Goal: Obtain resource: Obtain resource

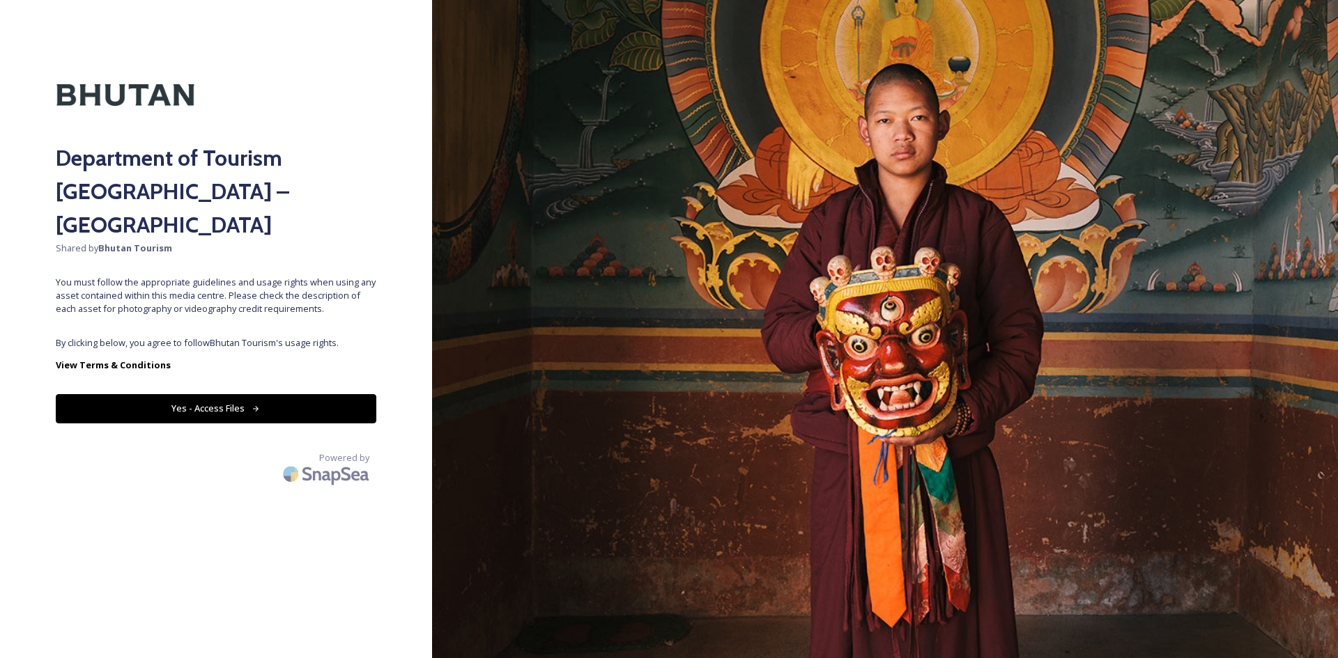
click at [128, 394] on button "Yes - Access Files" at bounding box center [216, 408] width 320 height 29
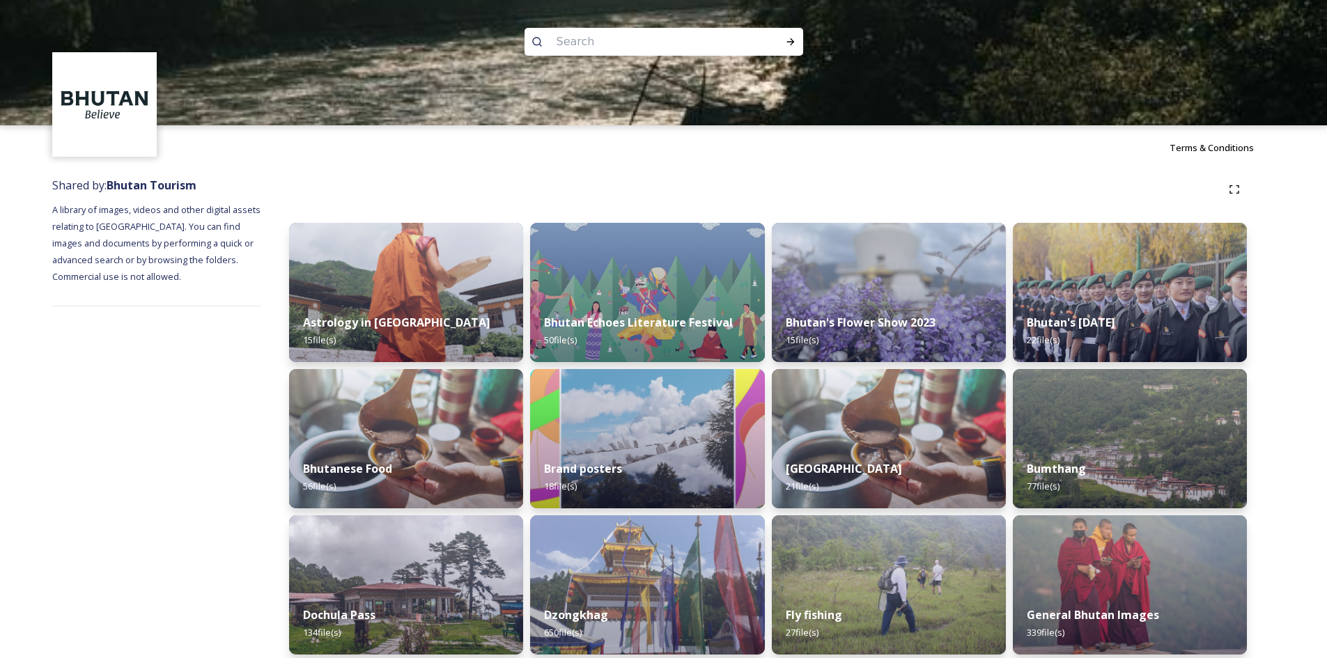
click at [619, 41] on input at bounding box center [645, 41] width 191 height 31
type input "cosutme"
click at [619, 41] on input at bounding box center [683, 41] width 165 height 31
type input "costume"
click at [790, 42] on icon at bounding box center [791, 41] width 8 height 7
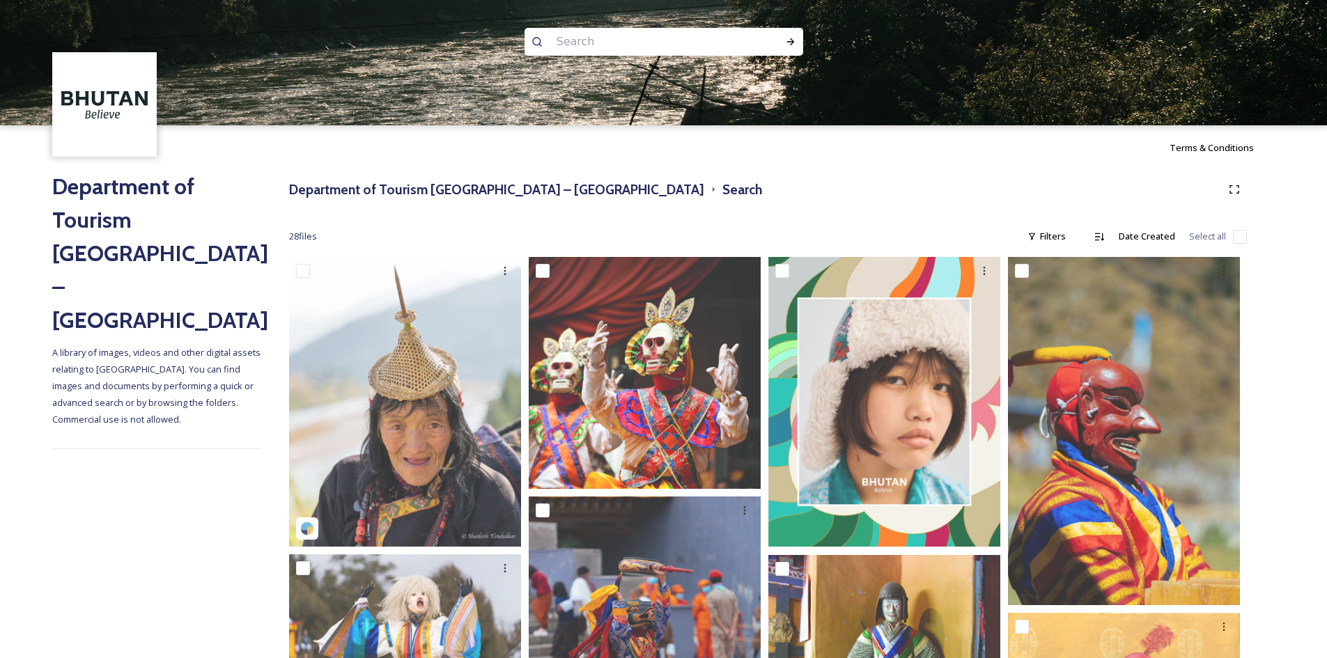
drag, startPoint x: 598, startPoint y: 47, endPoint x: 572, endPoint y: 44, distance: 26.6
click at [572, 44] on input at bounding box center [645, 41] width 191 height 31
type input "kira"
click at [572, 44] on span "kira" at bounding box center [564, 41] width 29 height 20
click at [787, 40] on icon at bounding box center [790, 41] width 11 height 11
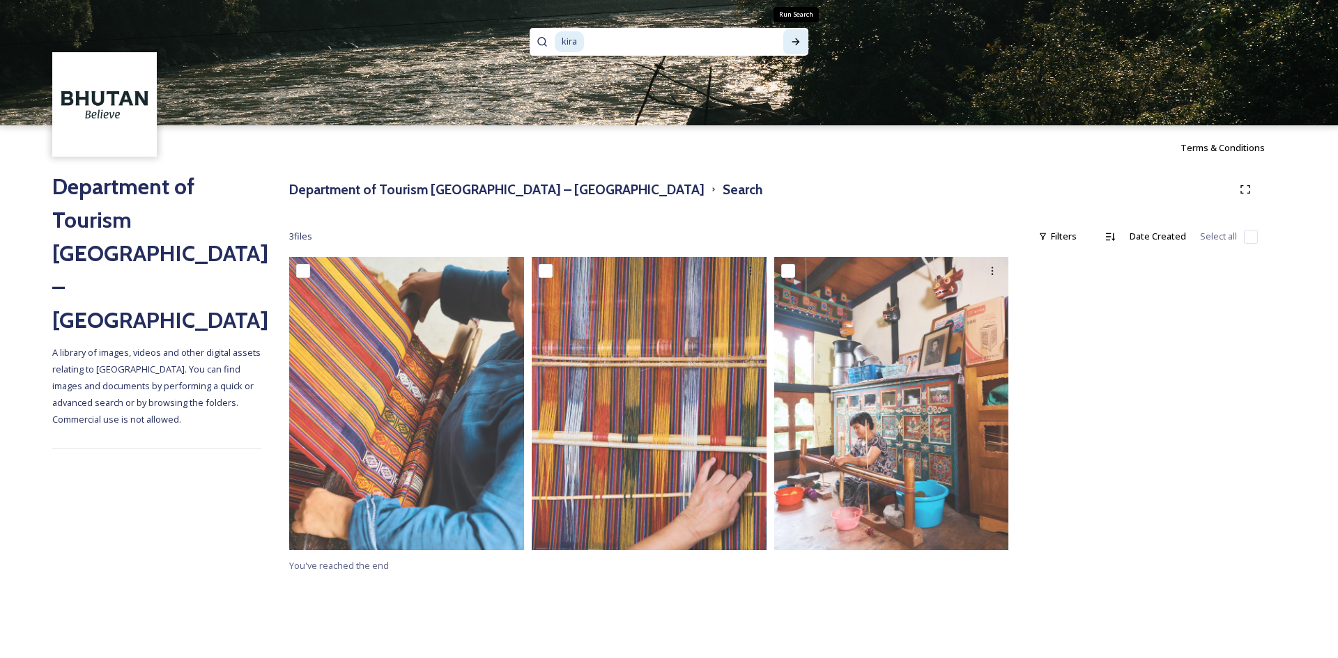
click at [787, 40] on div "Run Search" at bounding box center [795, 41] width 25 height 25
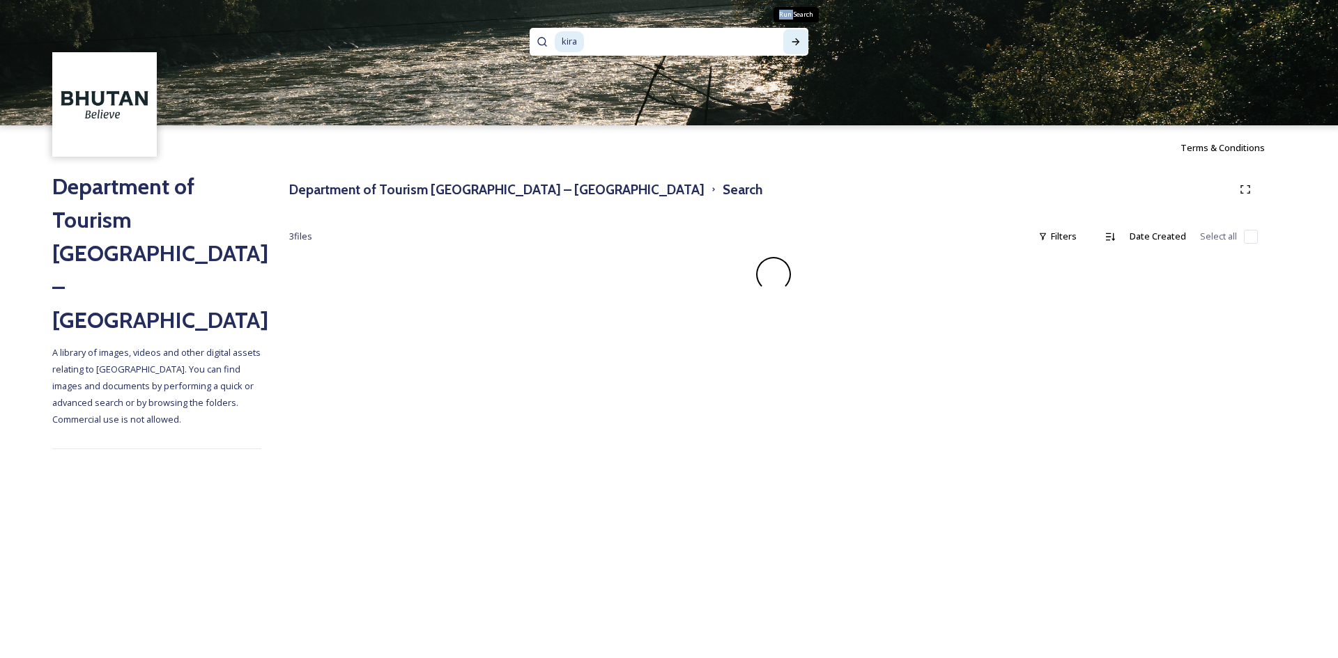
click at [787, 40] on div "Run Search" at bounding box center [795, 41] width 25 height 25
click at [699, 54] on input at bounding box center [673, 41] width 176 height 31
type input "k"
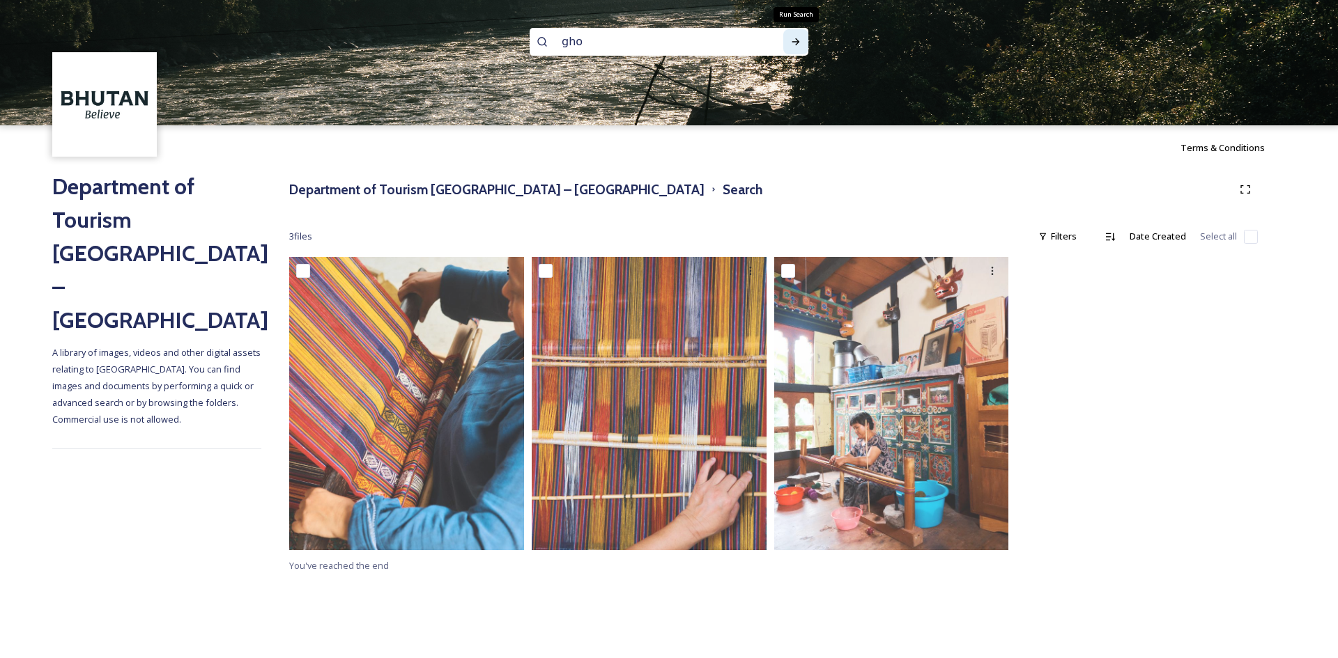
click at [798, 40] on icon at bounding box center [795, 41] width 11 height 11
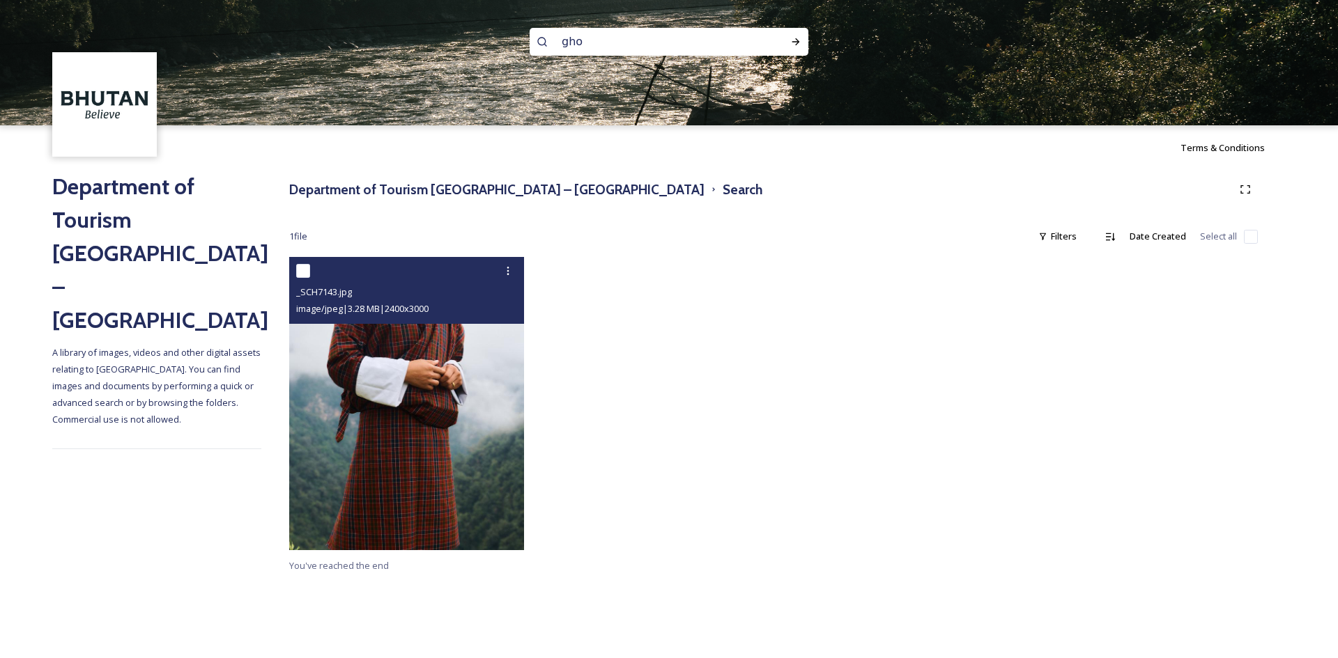
click at [415, 355] on img at bounding box center [406, 403] width 235 height 293
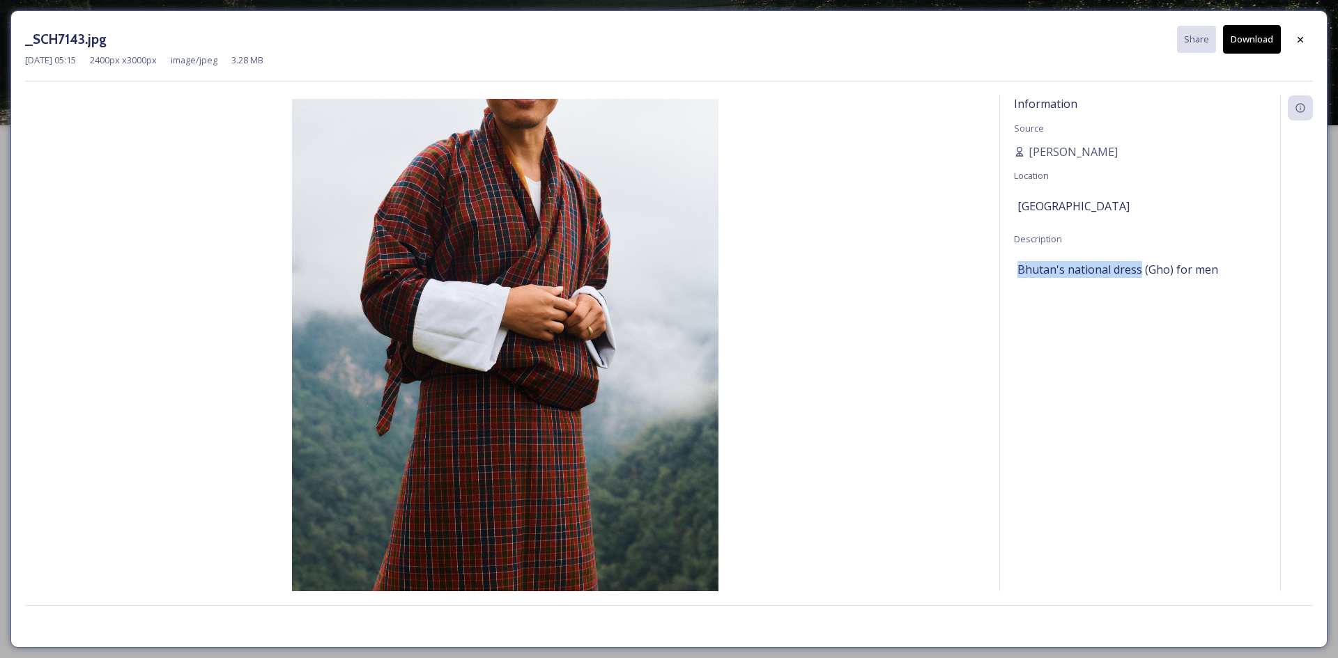
drag, startPoint x: 1140, startPoint y: 270, endPoint x: 1014, endPoint y: 270, distance: 125.4
click at [1014, 270] on div "Information Source [PERSON_NAME] Location [GEOGRAPHIC_DATA] Description Bhutan'…" at bounding box center [1140, 361] width 280 height 533
copy span "Bhutan's national dress"
click at [1301, 36] on icon at bounding box center [1299, 39] width 11 height 11
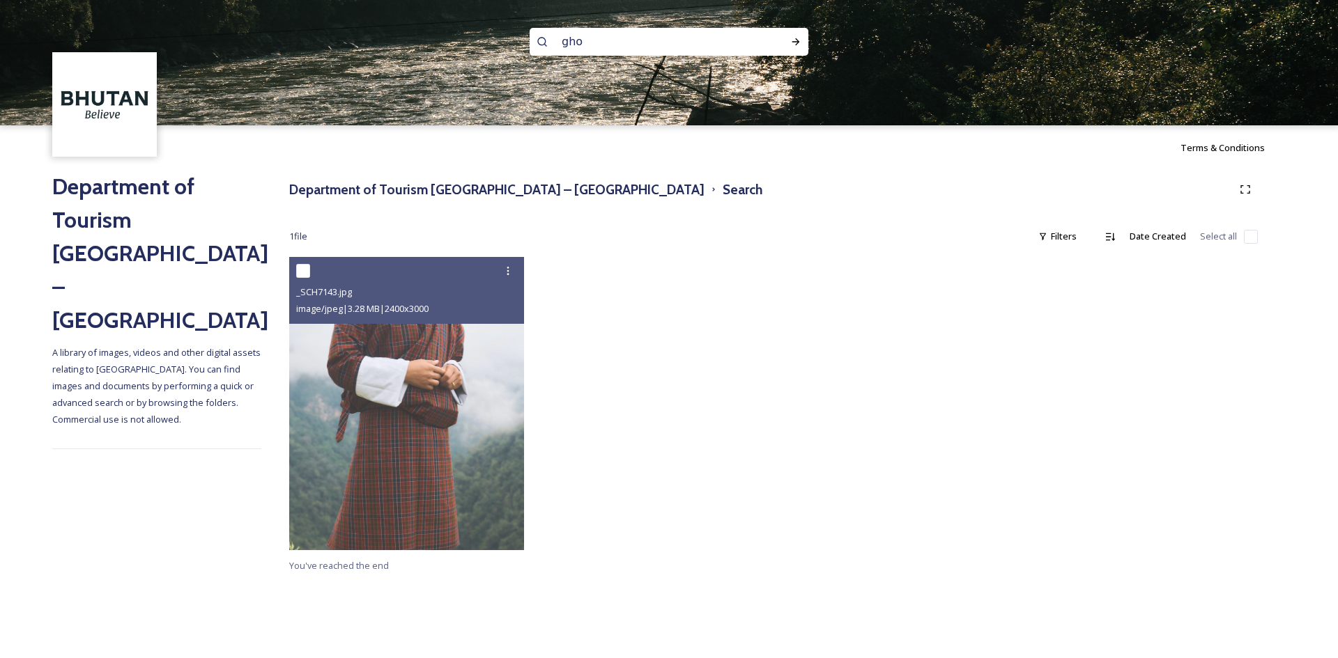
click at [595, 40] on input "gho" at bounding box center [650, 41] width 191 height 31
drag, startPoint x: 550, startPoint y: 42, endPoint x: 542, endPoint y: 43, distance: 8.4
click at [542, 43] on div "gho" at bounding box center [668, 42] width 279 height 28
paste input "Bhutan's national dress"
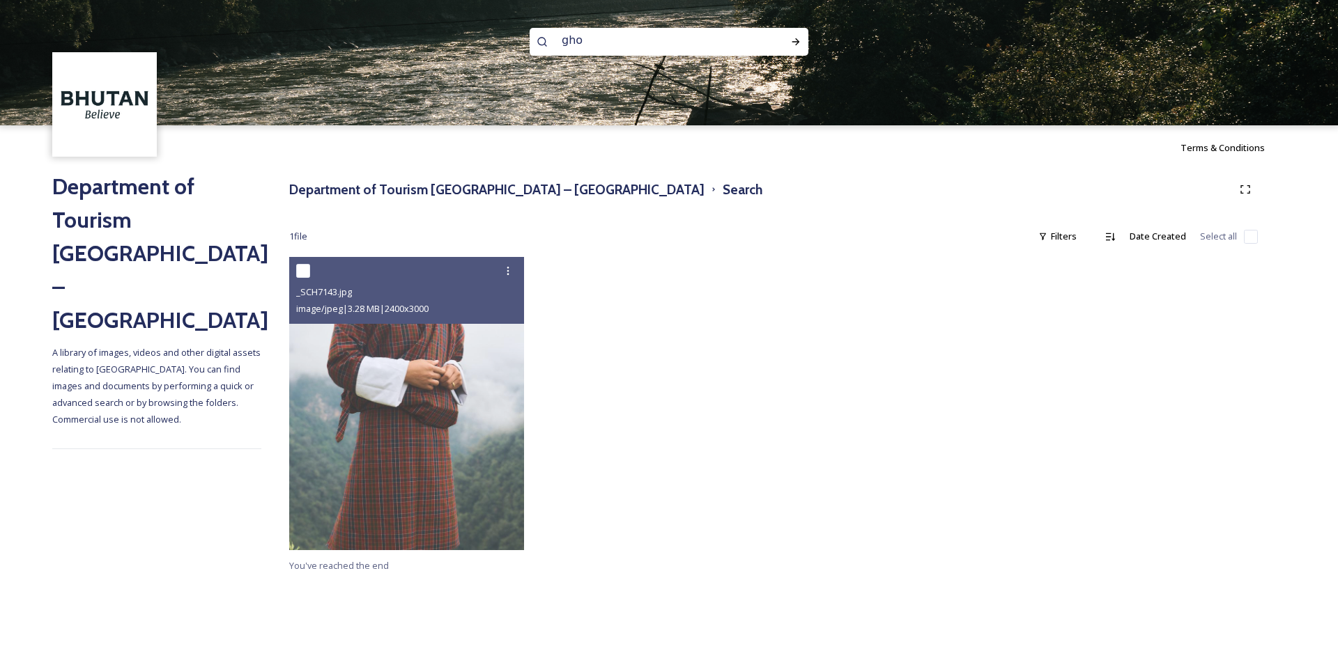
type input "Bhutan's national dress"
click at [796, 41] on icon at bounding box center [795, 41] width 11 height 11
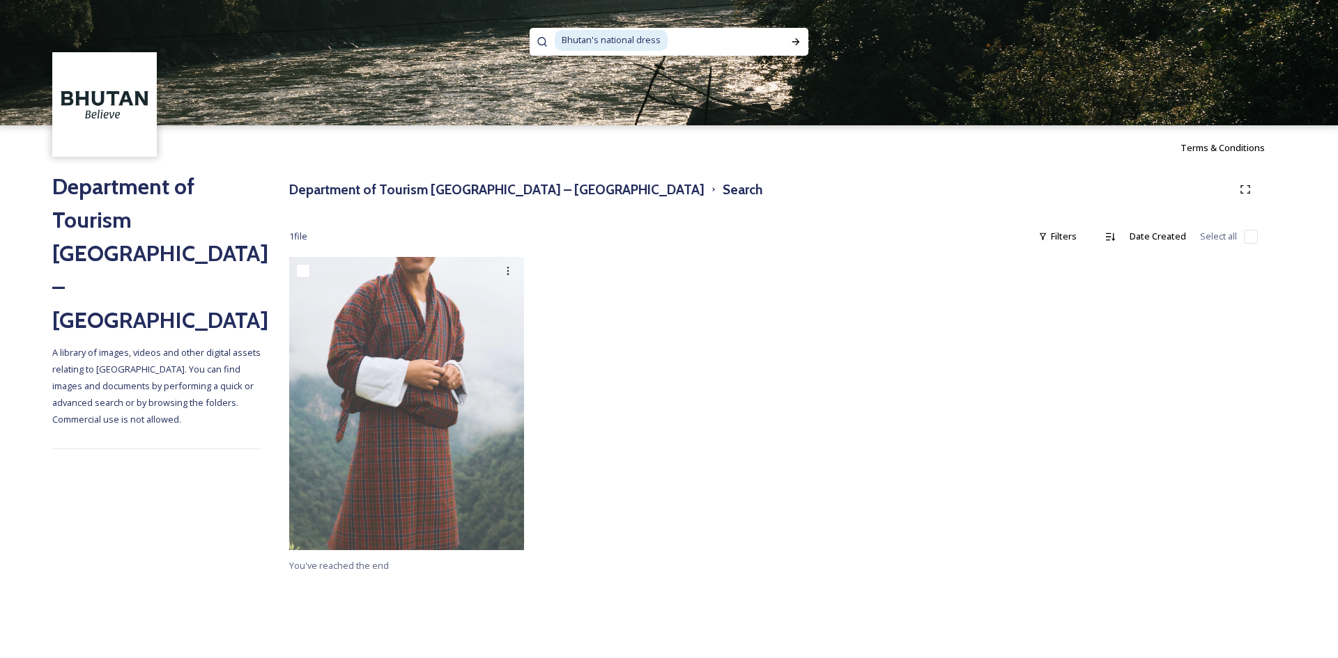
click at [647, 45] on span "Bhutan's national dress" at bounding box center [611, 40] width 113 height 20
click at [656, 37] on span "Bhutan's national dress" at bounding box center [611, 40] width 113 height 20
click at [637, 42] on span "Bhutan's national dress" at bounding box center [611, 40] width 113 height 20
drag, startPoint x: 636, startPoint y: 40, endPoint x: 601, endPoint y: 40, distance: 34.8
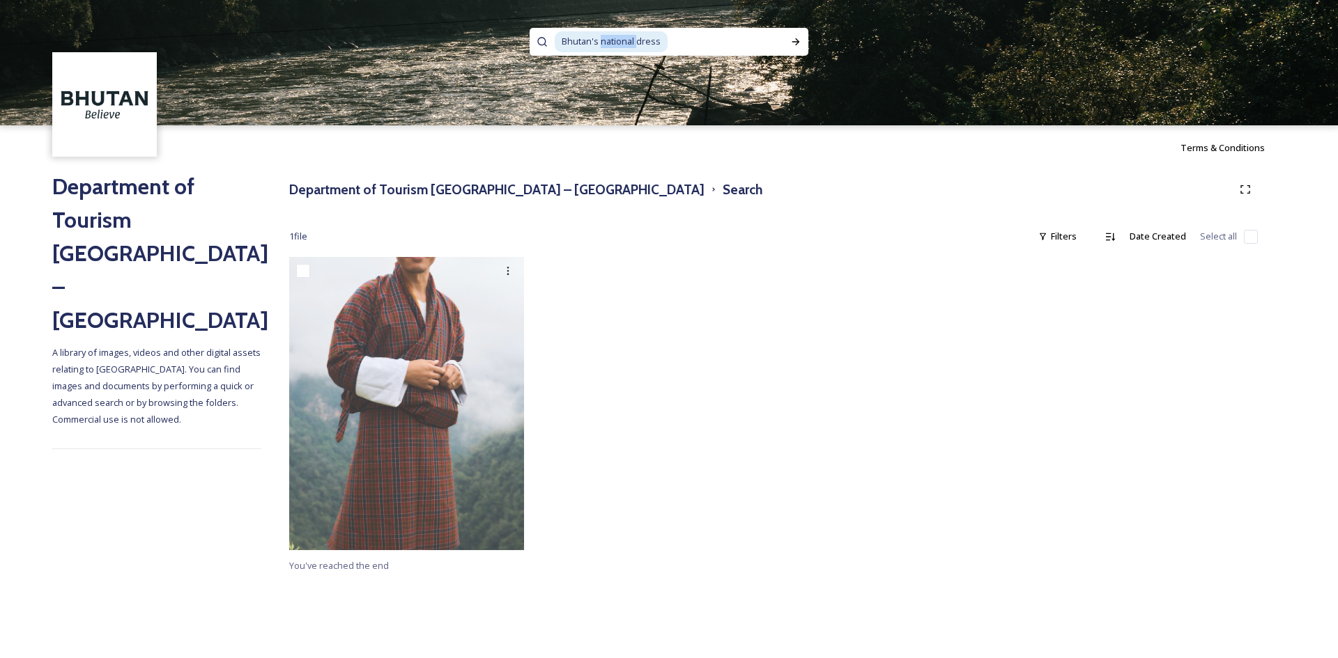
click at [601, 40] on span "Bhutan's national dress" at bounding box center [611, 41] width 113 height 20
click at [797, 38] on icon at bounding box center [795, 41] width 11 height 11
click at [104, 197] on h2 "Department of Tourism [GEOGRAPHIC_DATA] – [GEOGRAPHIC_DATA]" at bounding box center [156, 253] width 209 height 167
click at [353, 189] on h3 "Department of Tourism [GEOGRAPHIC_DATA] – [GEOGRAPHIC_DATA]" at bounding box center [496, 190] width 415 height 20
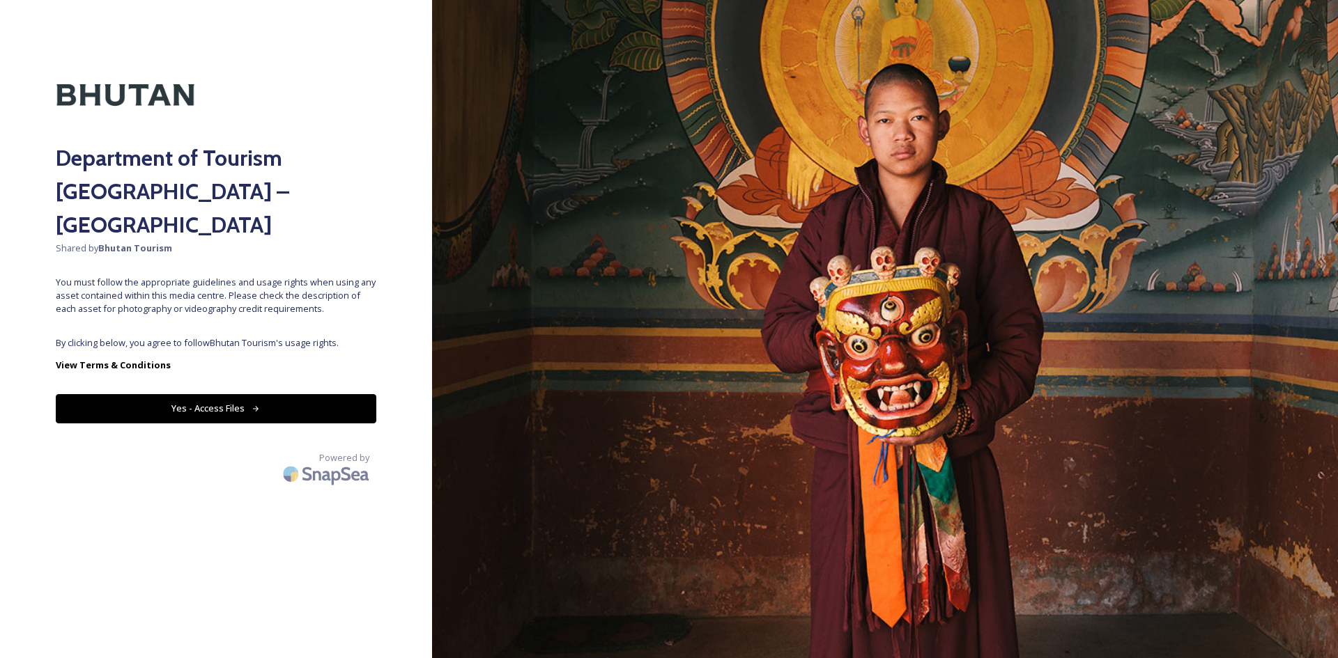
click at [269, 394] on button "Yes - Access Files" at bounding box center [216, 408] width 320 height 29
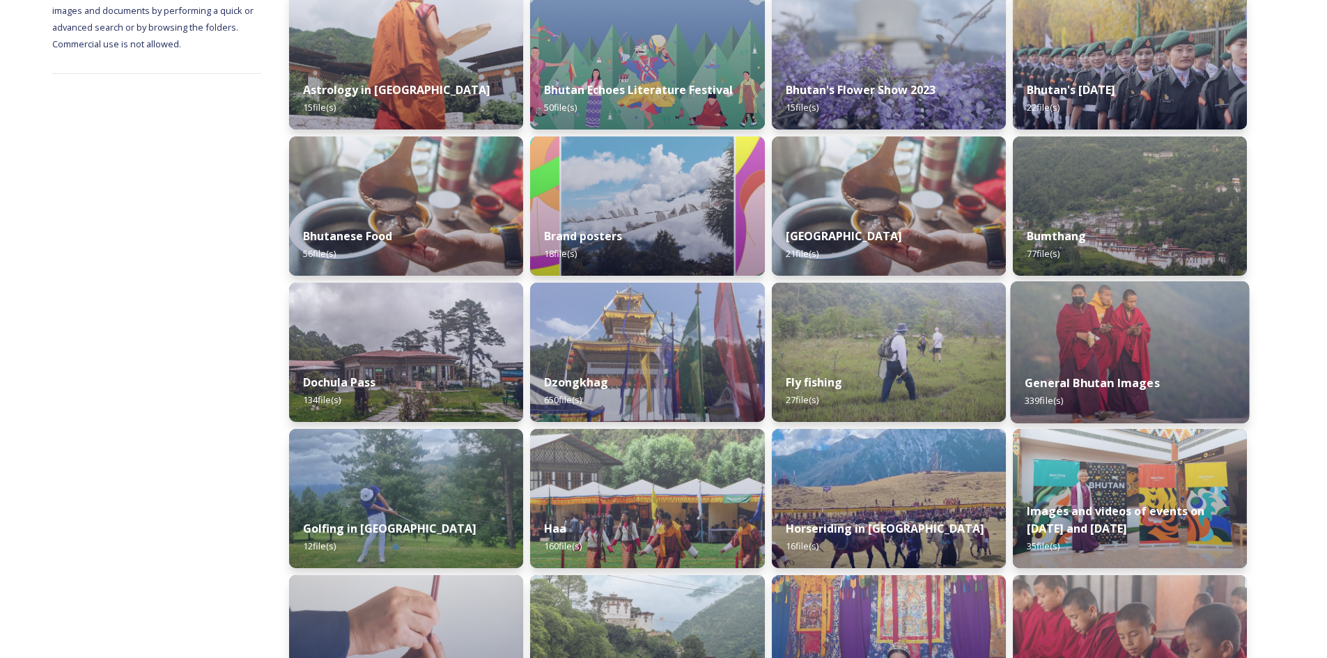
scroll to position [233, 0]
drag, startPoint x: 1149, startPoint y: 363, endPoint x: 1255, endPoint y: 322, distance: 114.2
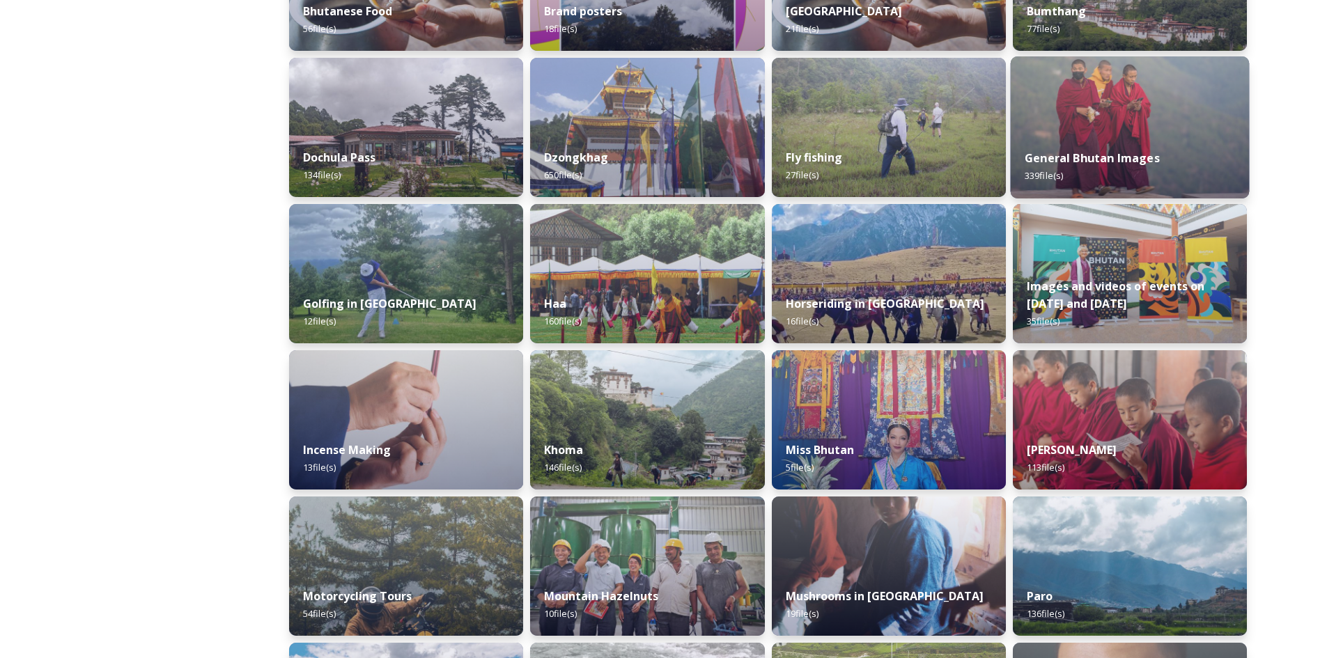
scroll to position [457, 0]
click at [1120, 163] on strong "General Bhutan Images" at bounding box center [1092, 158] width 135 height 15
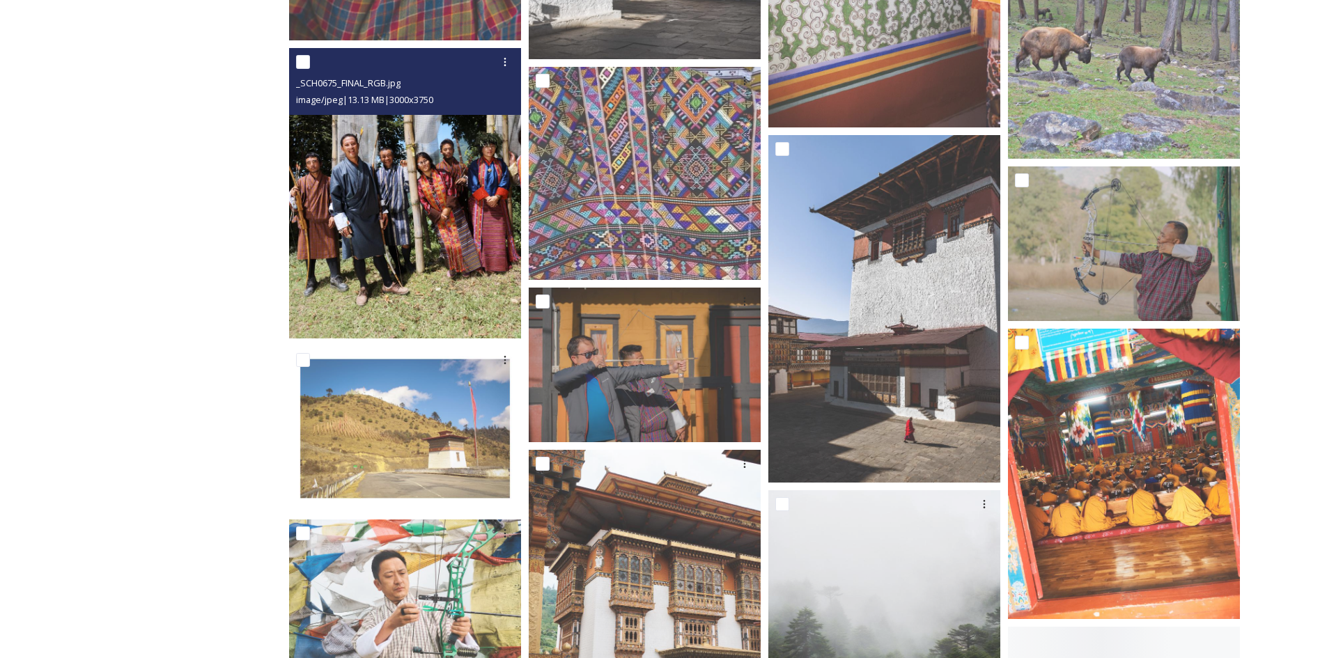
scroll to position [13585, 0]
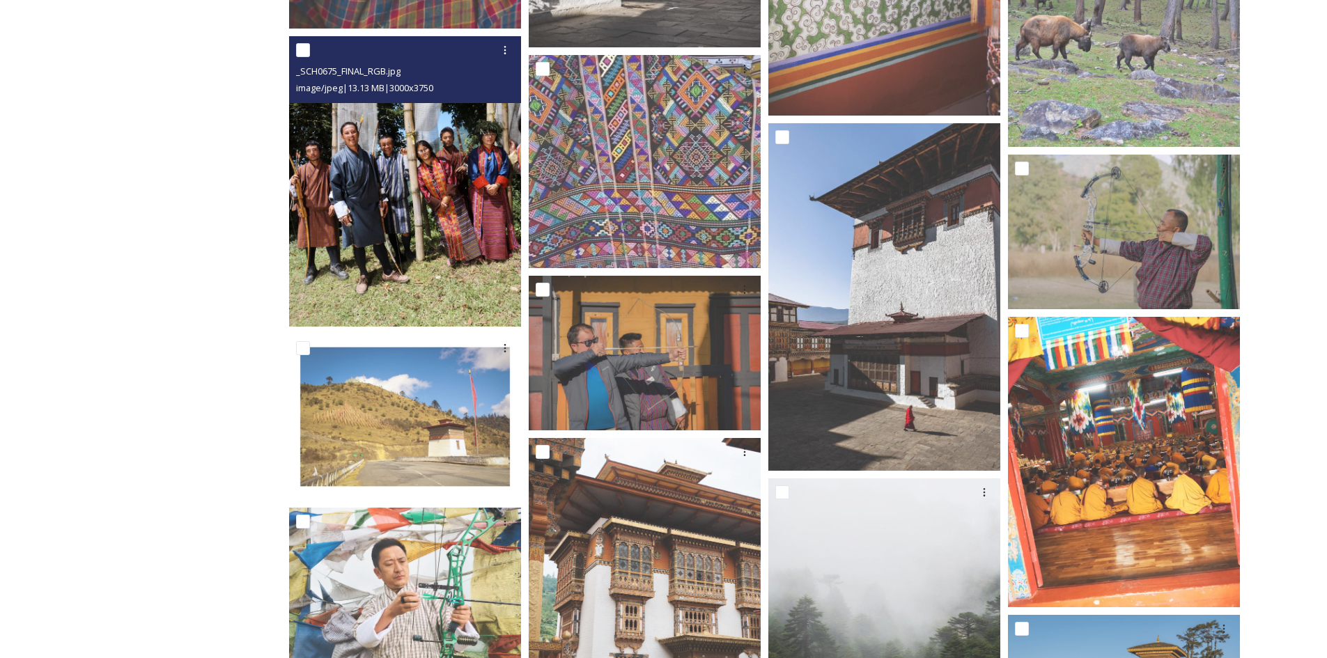
click at [441, 229] on img at bounding box center [405, 181] width 232 height 290
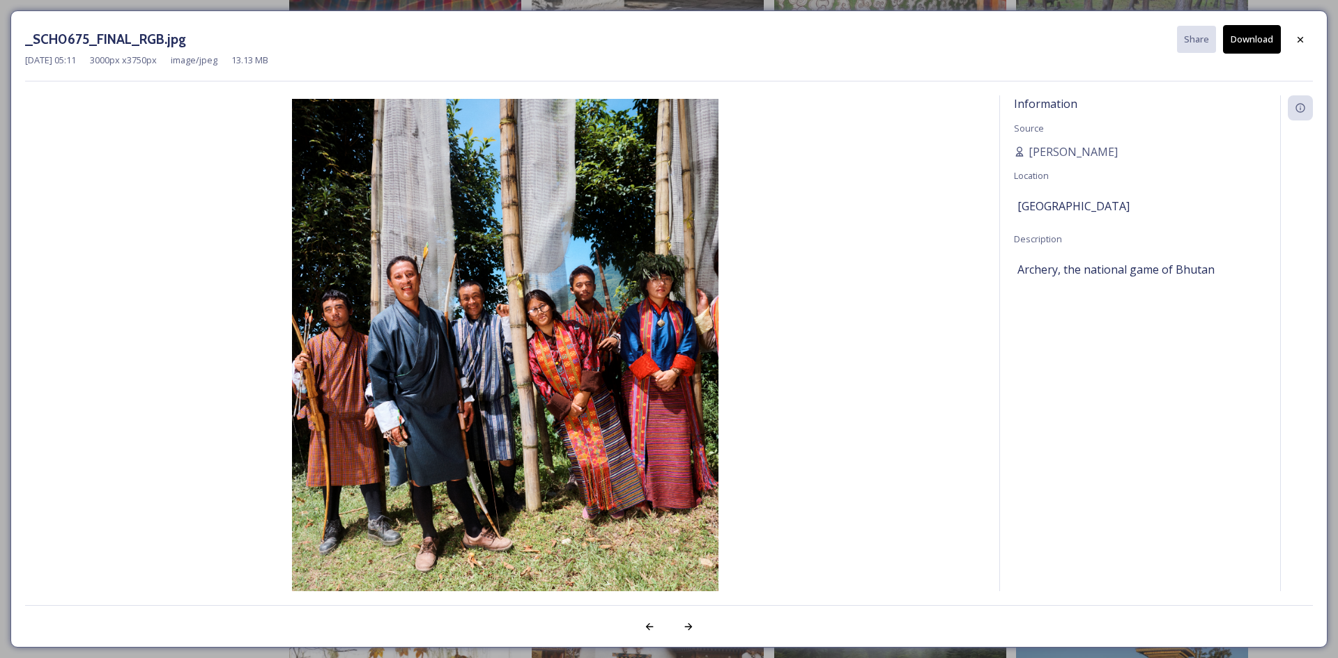
click at [923, 165] on img at bounding box center [505, 365] width 960 height 533
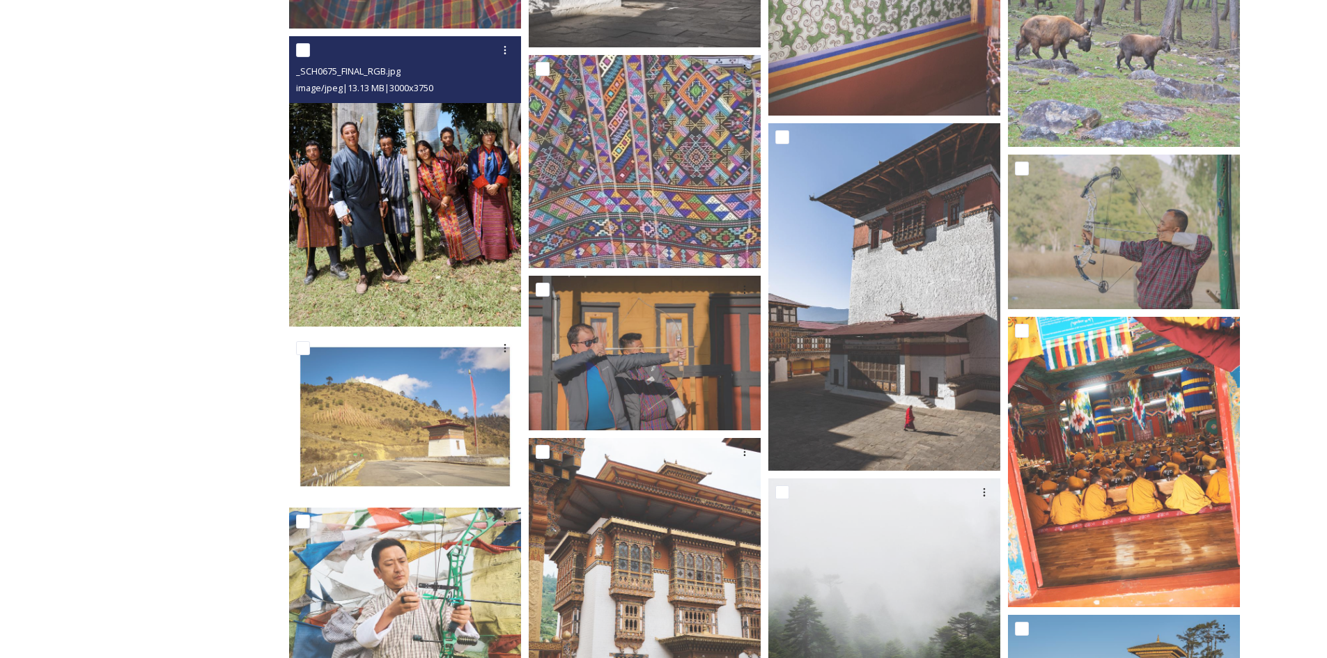
click at [353, 184] on img at bounding box center [405, 181] width 232 height 290
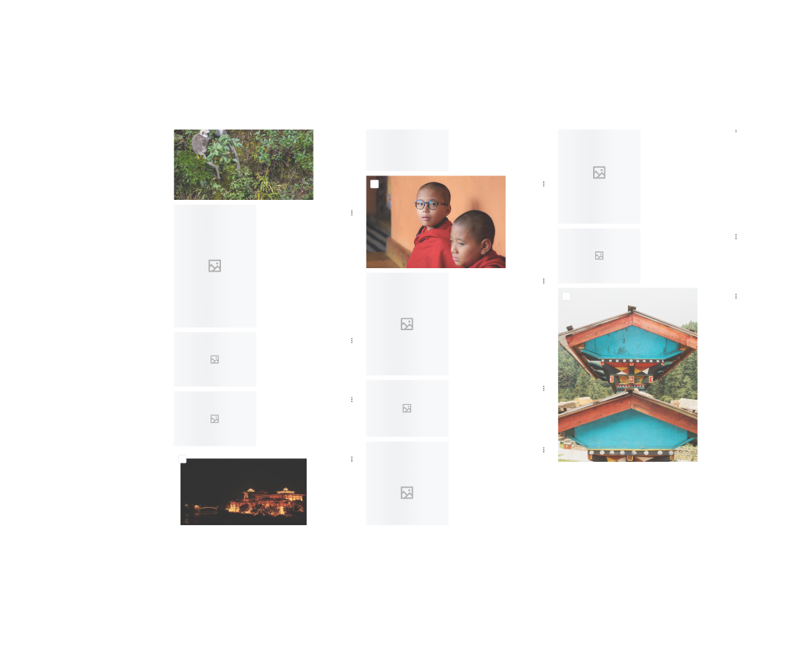
scroll to position [17418, 0]
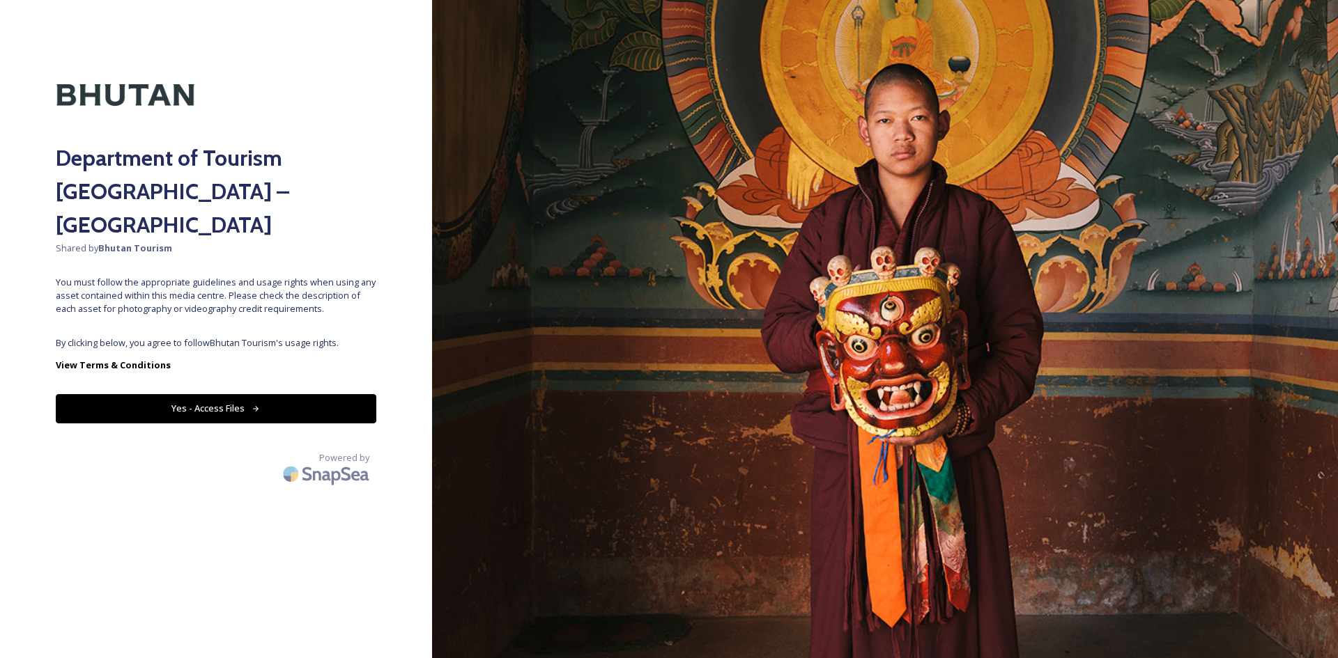
click at [181, 394] on button "Yes - Access Files" at bounding box center [216, 408] width 320 height 29
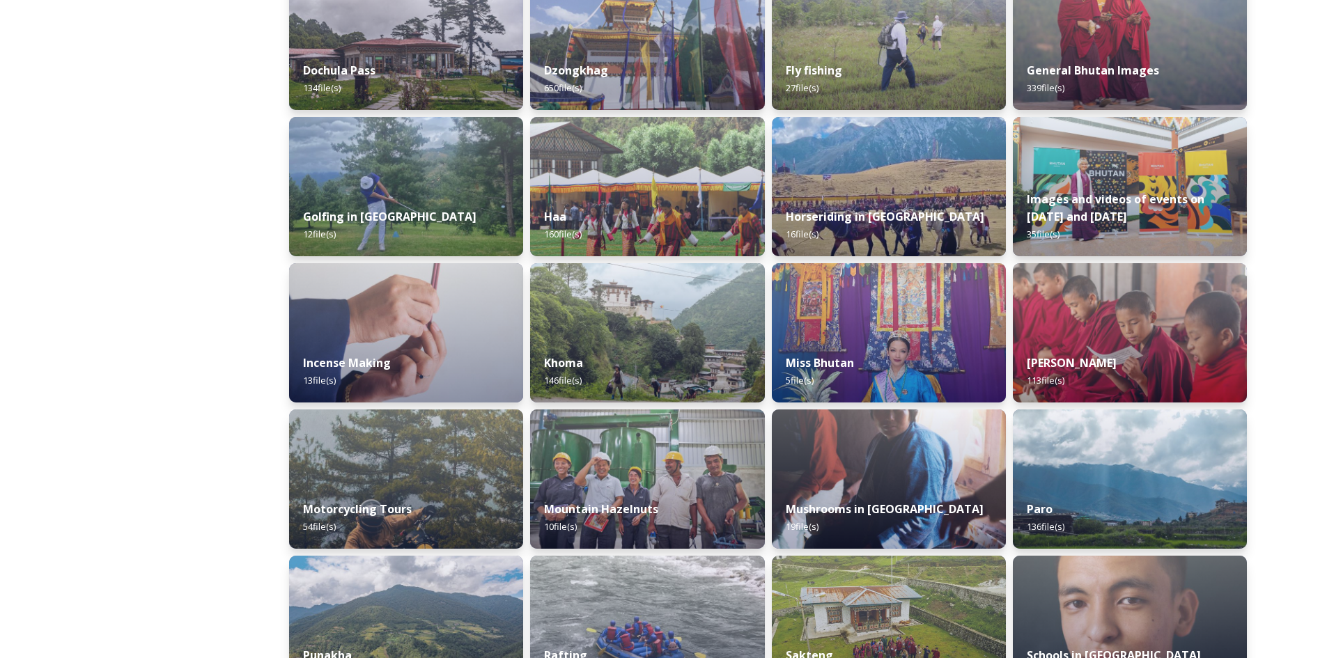
scroll to position [697, 0]
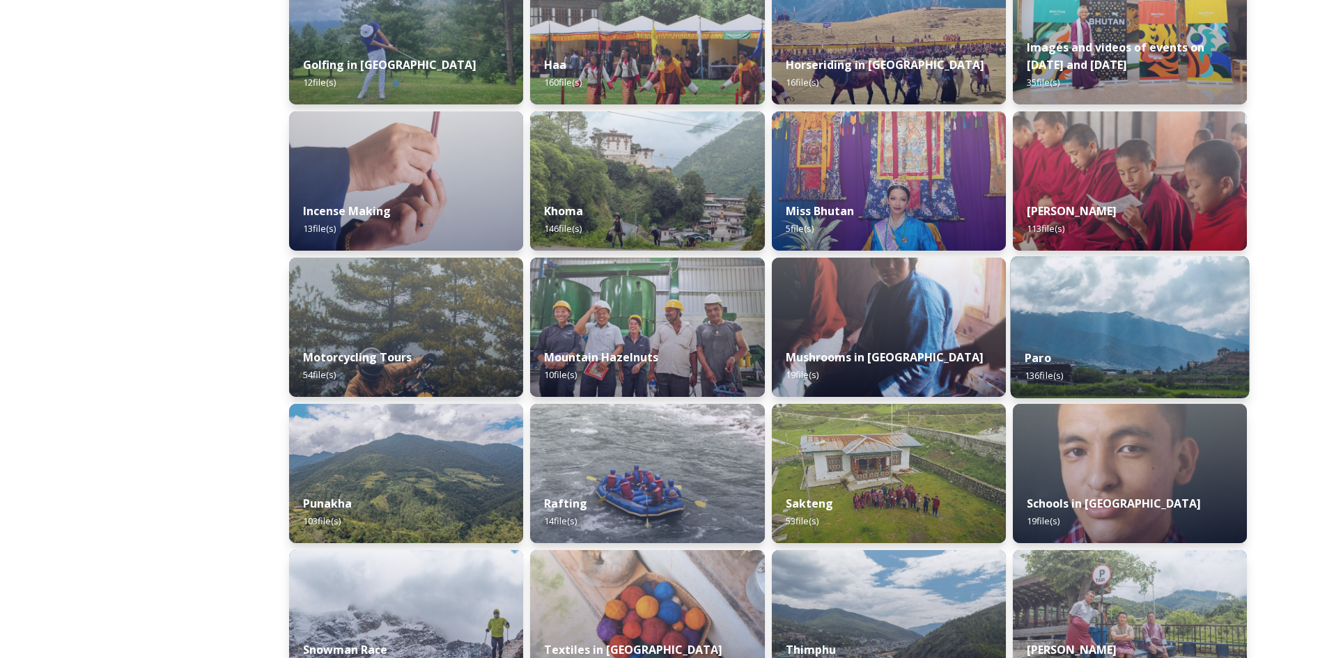
click at [1100, 327] on img at bounding box center [1129, 327] width 239 height 142
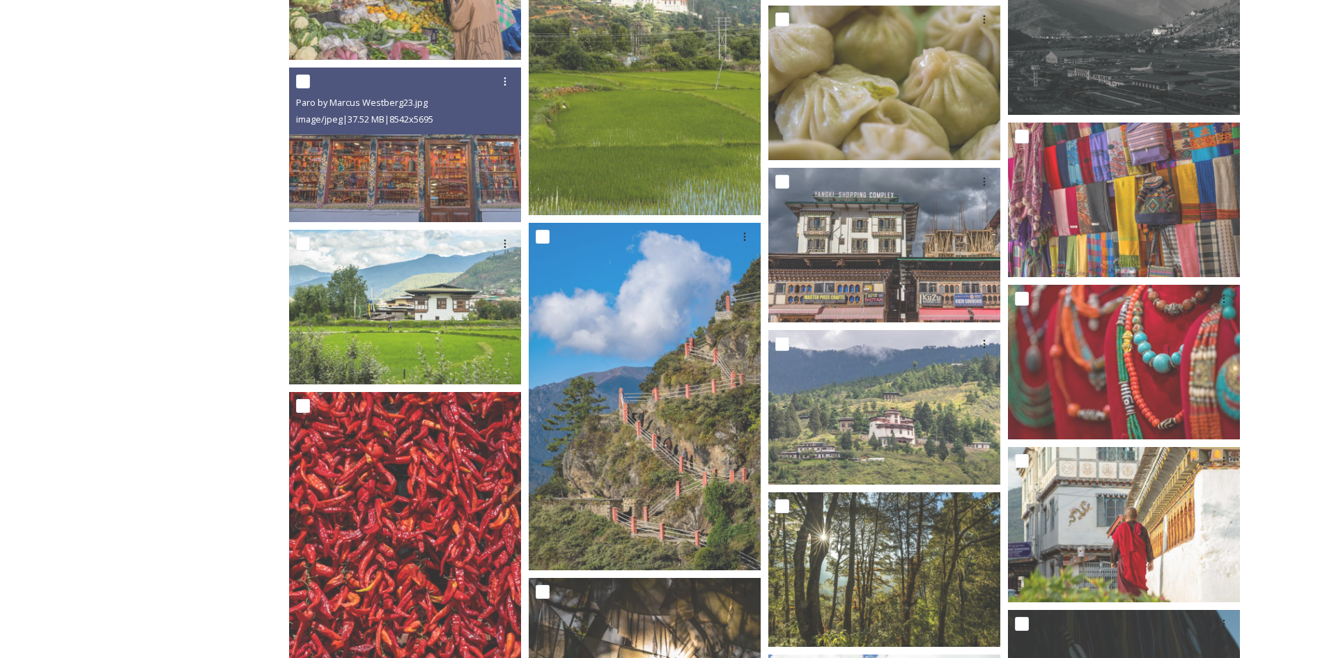
scroll to position [3943, 0]
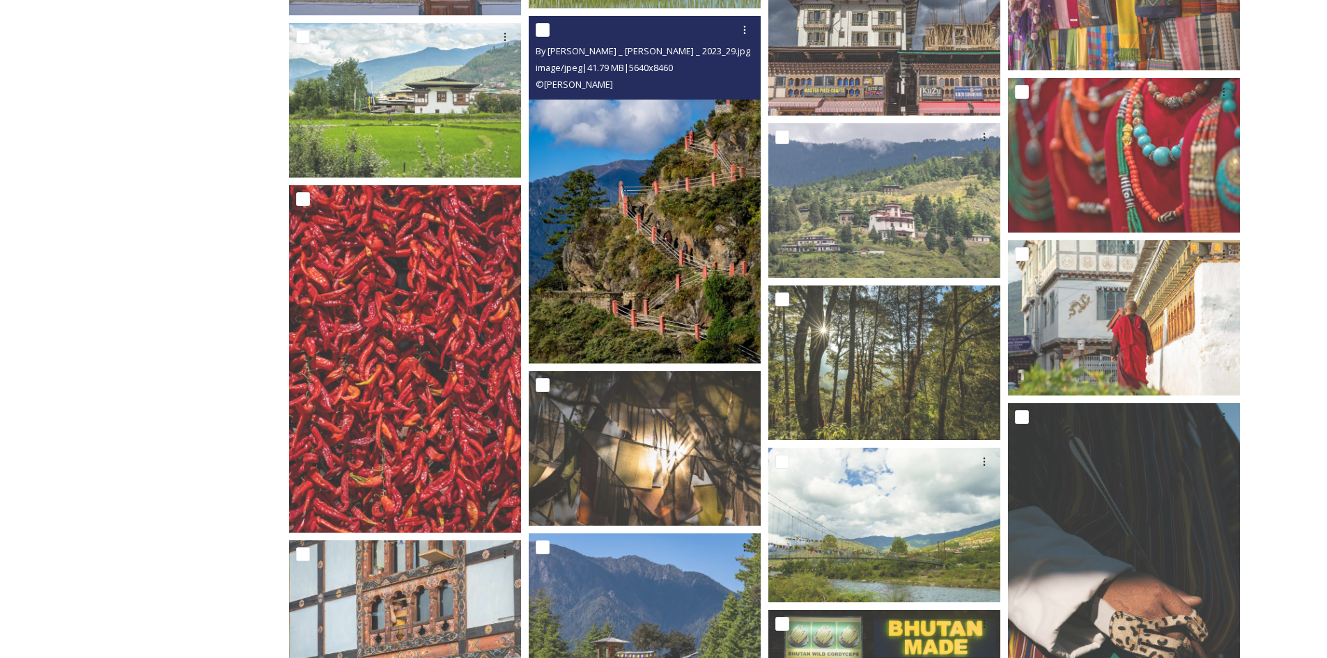
drag, startPoint x: 645, startPoint y: 188, endPoint x: 590, endPoint y: 134, distance: 77.3
click at [590, 134] on img at bounding box center [645, 190] width 232 height 348
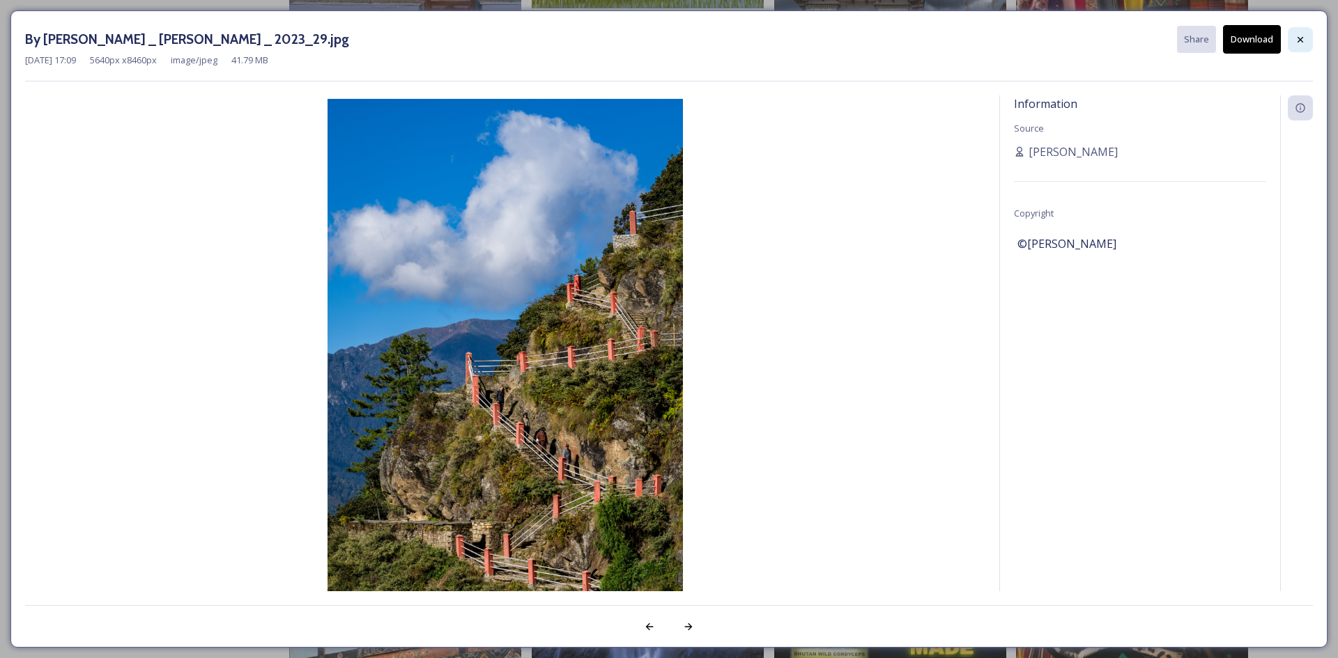
click at [1306, 33] on div at bounding box center [1299, 39] width 25 height 25
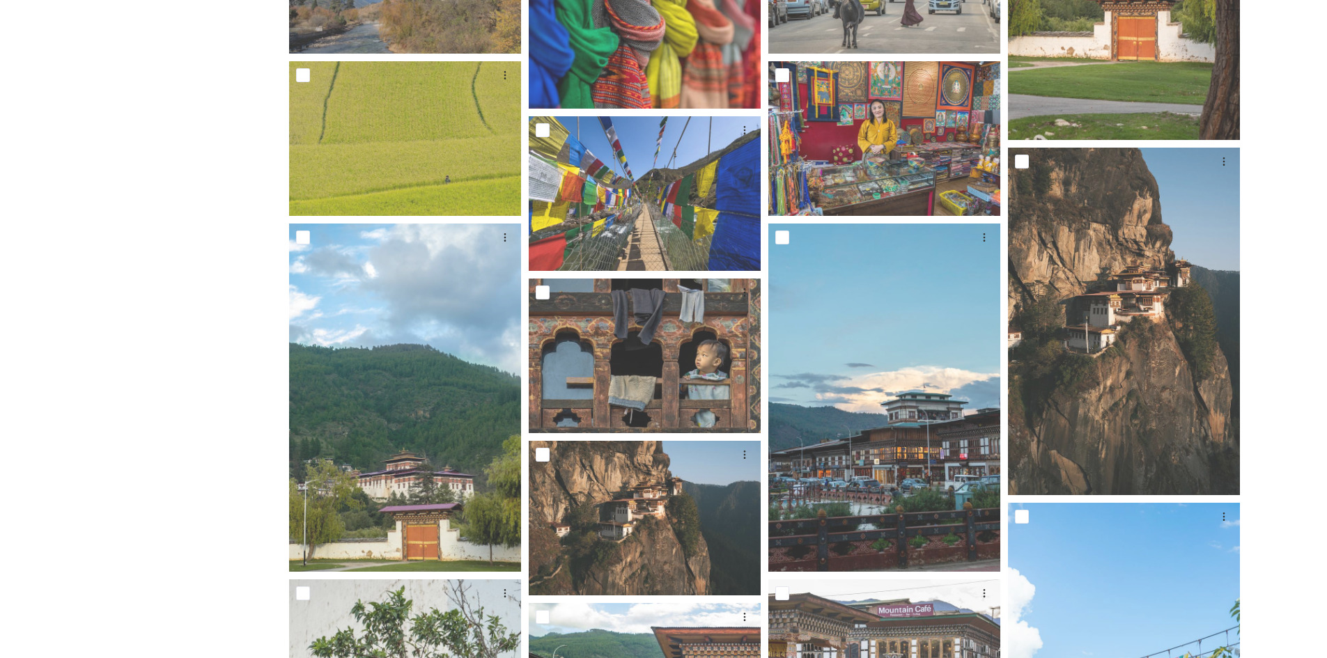
scroll to position [1345, 0]
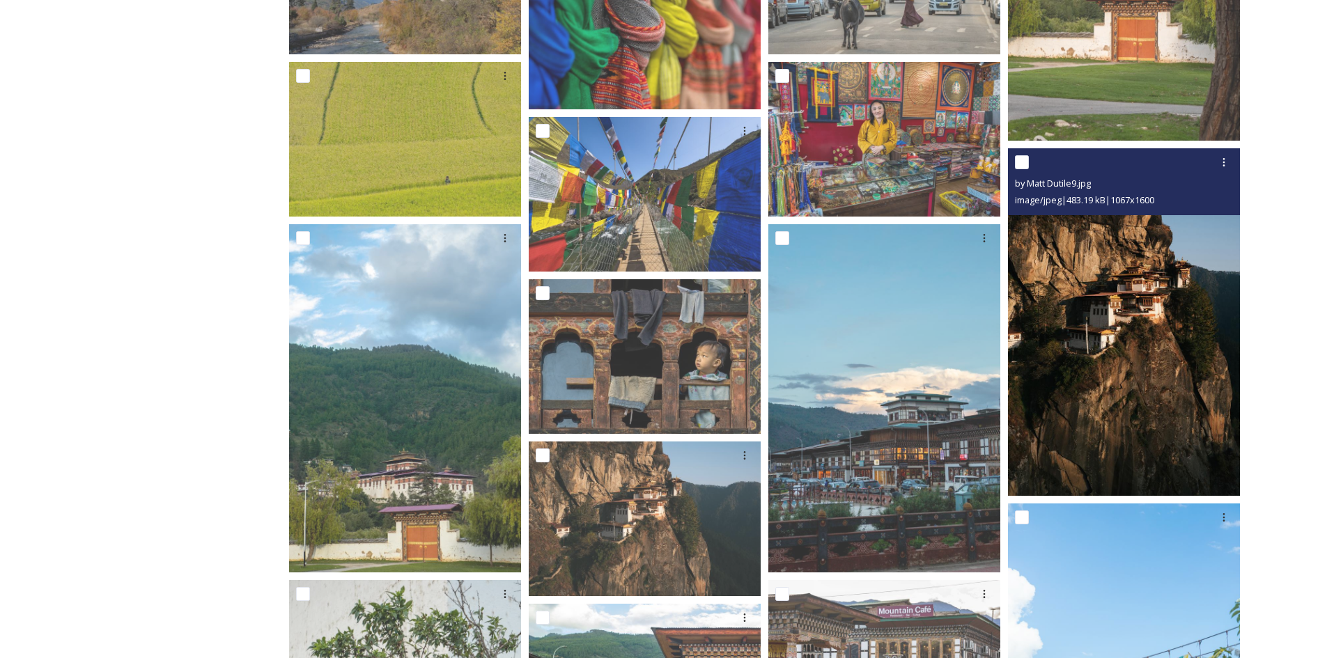
click at [1134, 281] on img at bounding box center [1124, 322] width 232 height 348
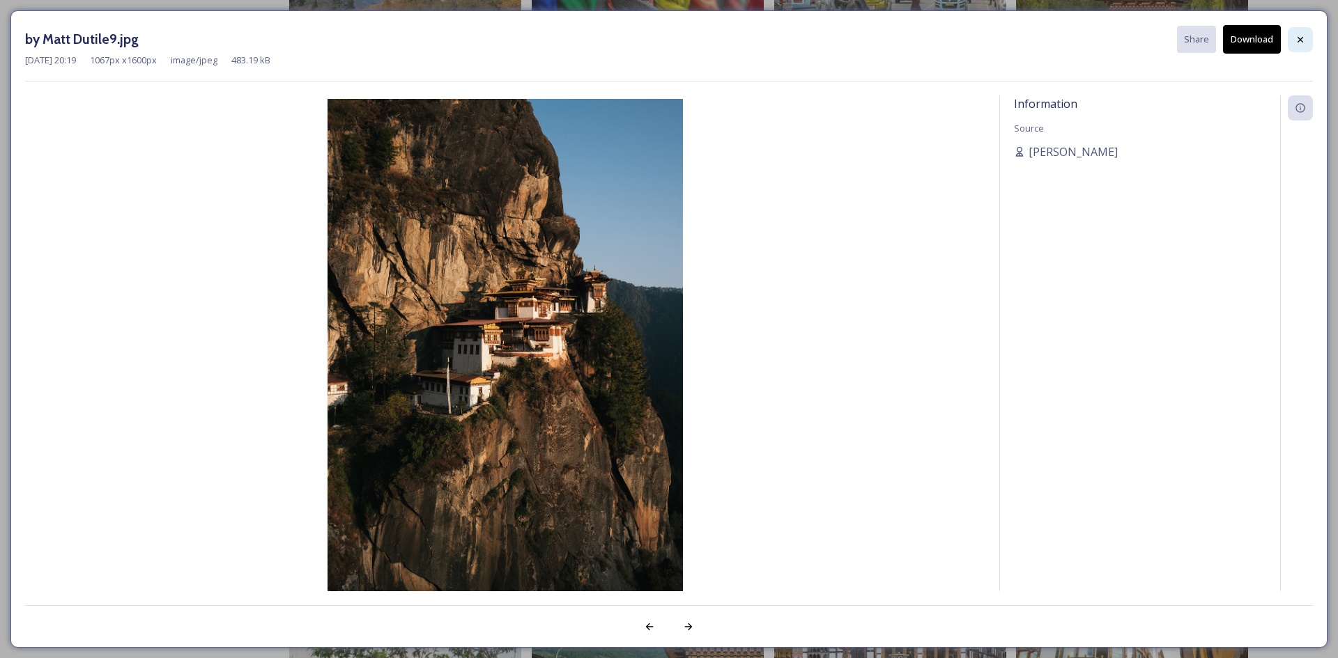
click at [1306, 37] on div at bounding box center [1299, 39] width 25 height 25
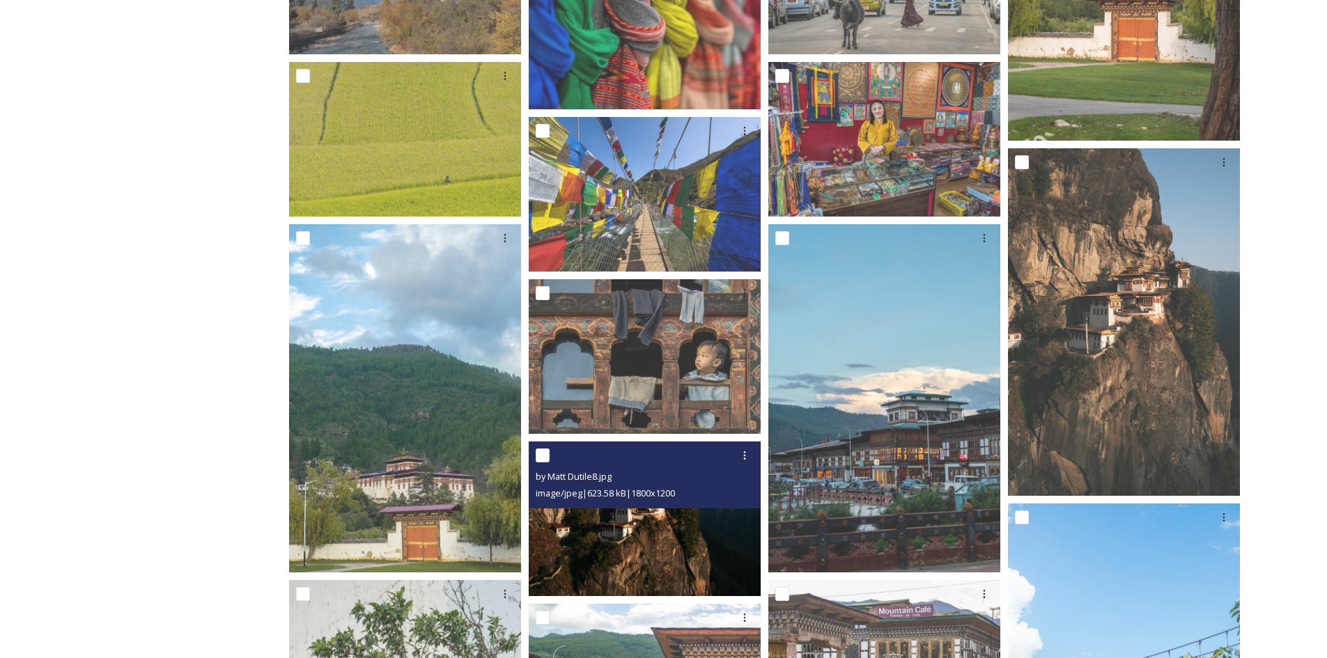
click at [712, 554] on img at bounding box center [645, 519] width 232 height 155
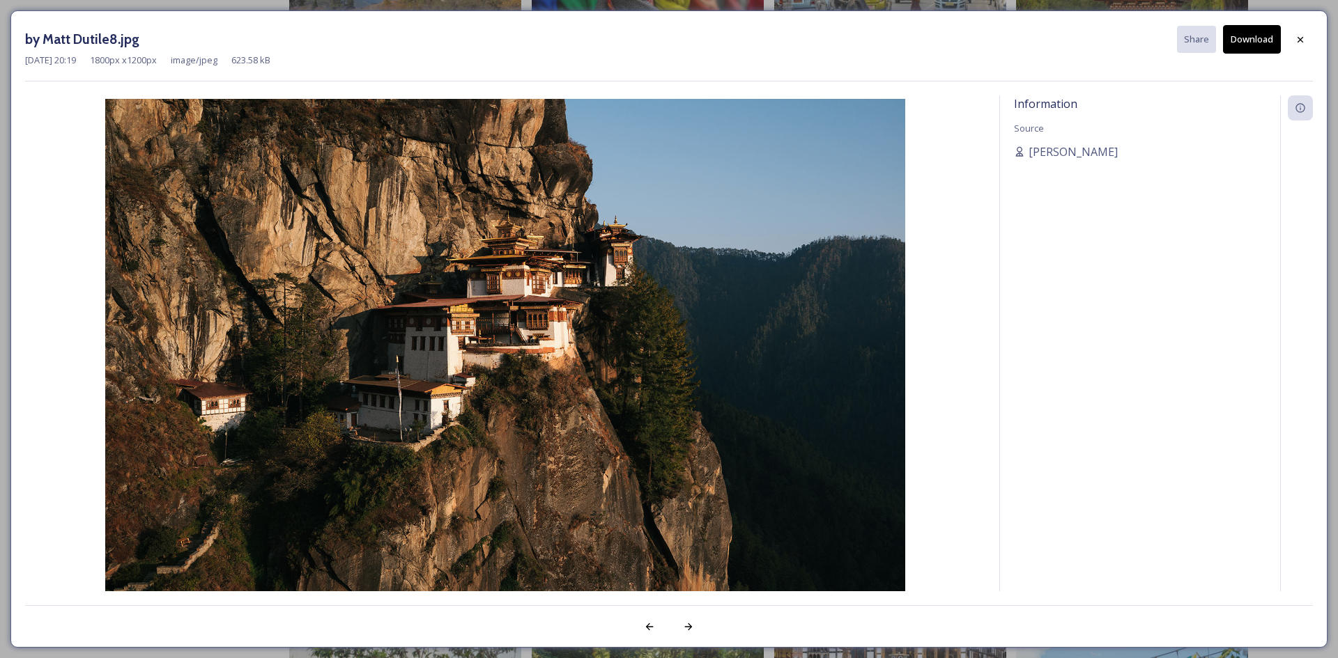
click at [962, 424] on img at bounding box center [505, 365] width 960 height 533
click at [1300, 42] on icon at bounding box center [1299, 39] width 11 height 11
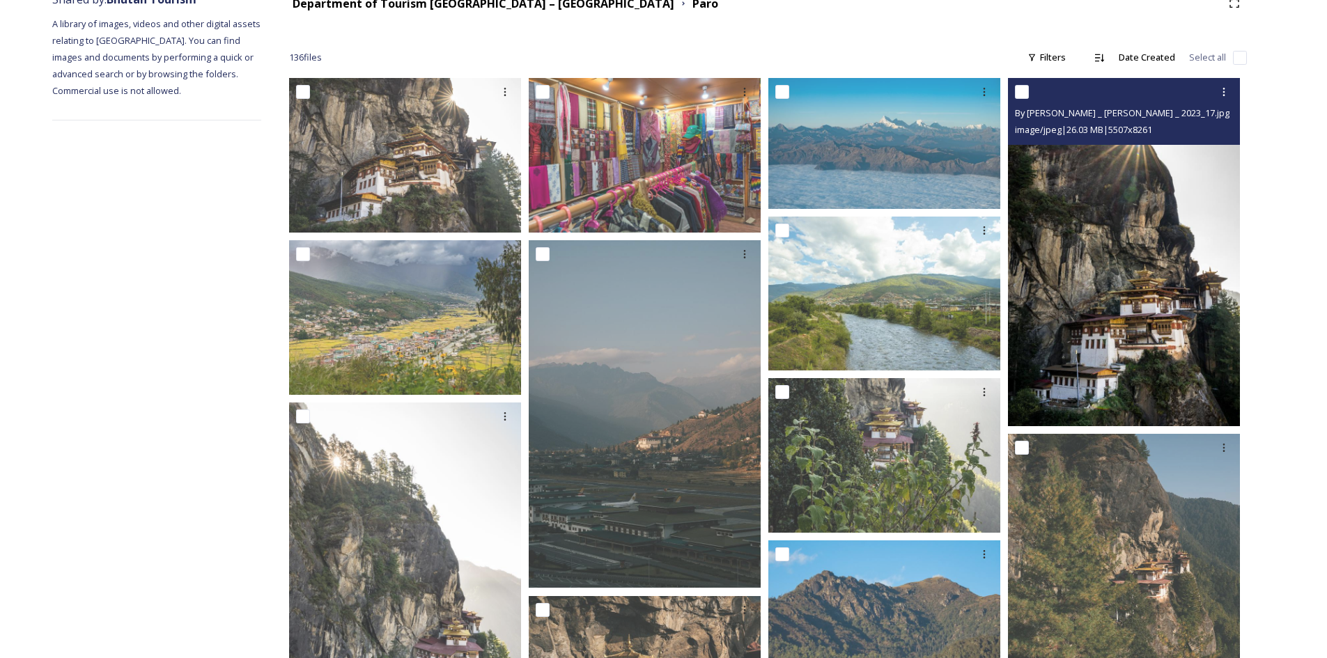
scroll to position [185, 0]
click at [1175, 251] on img at bounding box center [1124, 253] width 232 height 348
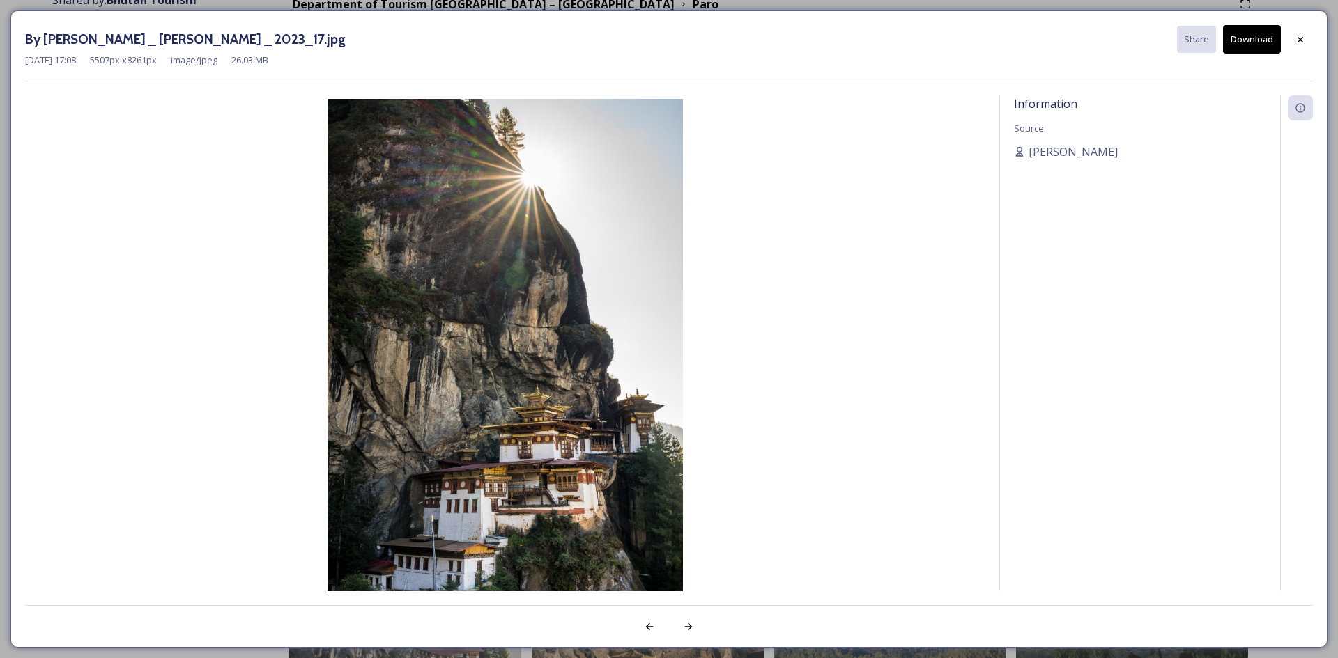
click at [1301, 40] on icon at bounding box center [1300, 39] width 6 height 6
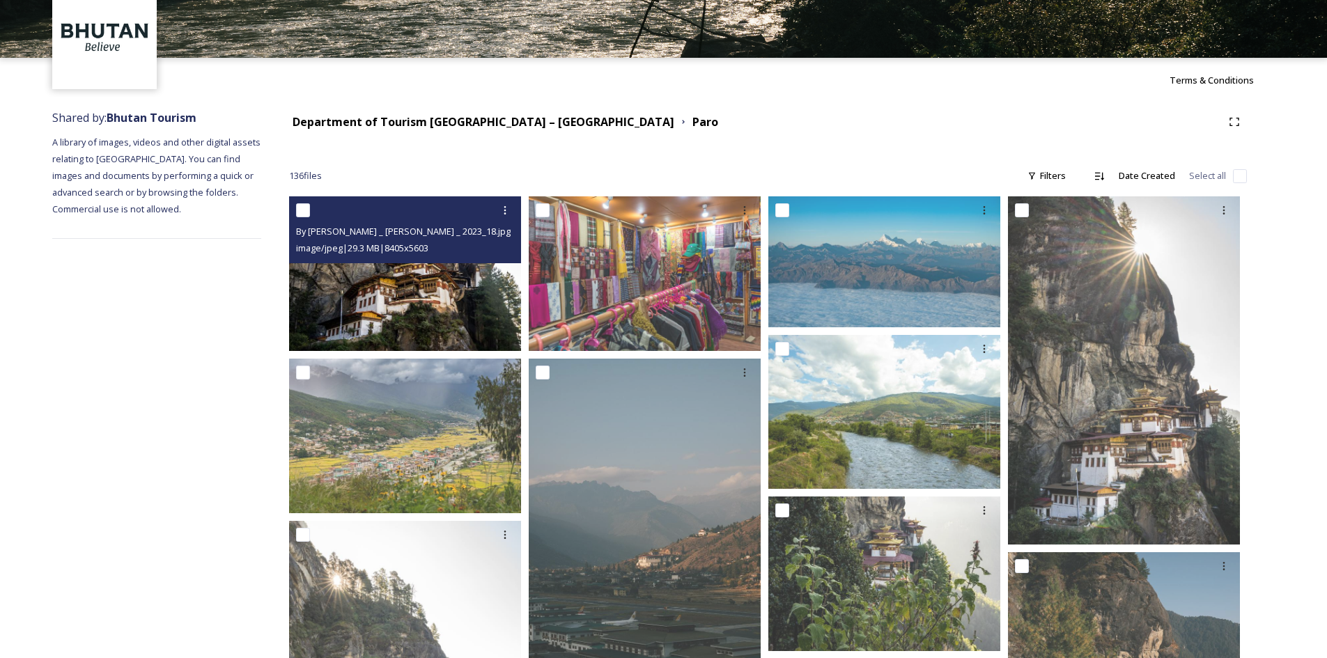
scroll to position [64, 0]
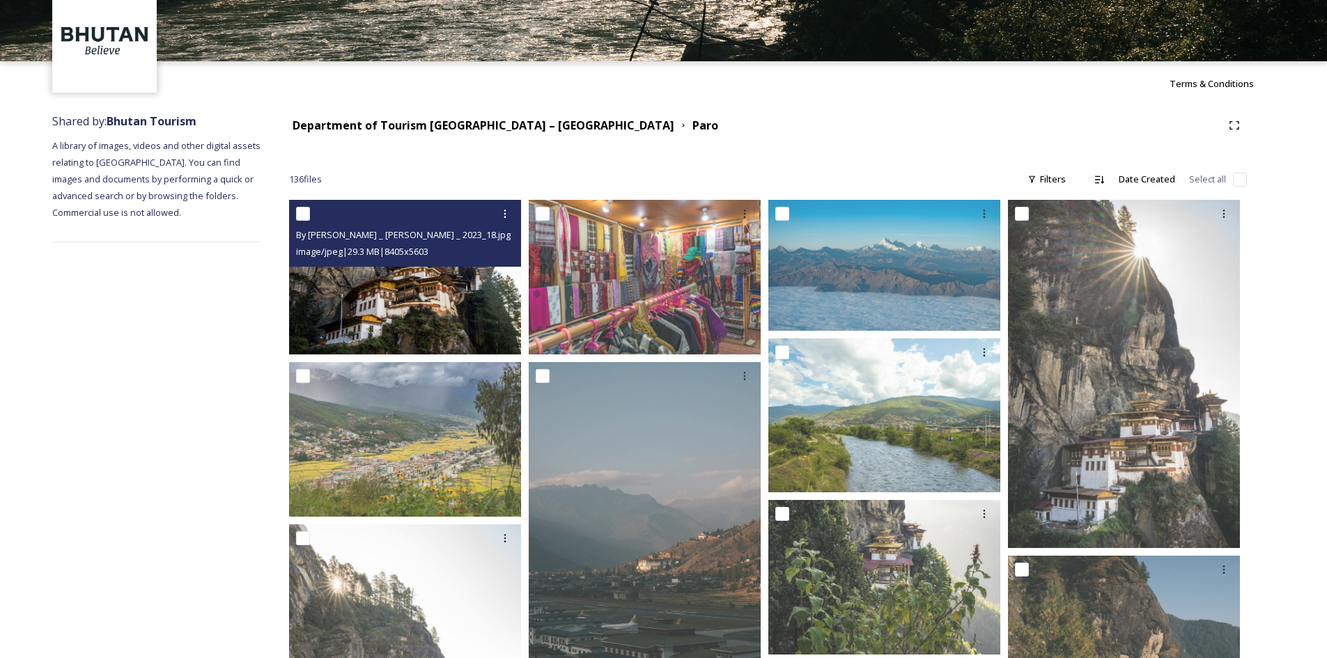
click at [437, 283] on img at bounding box center [405, 277] width 232 height 155
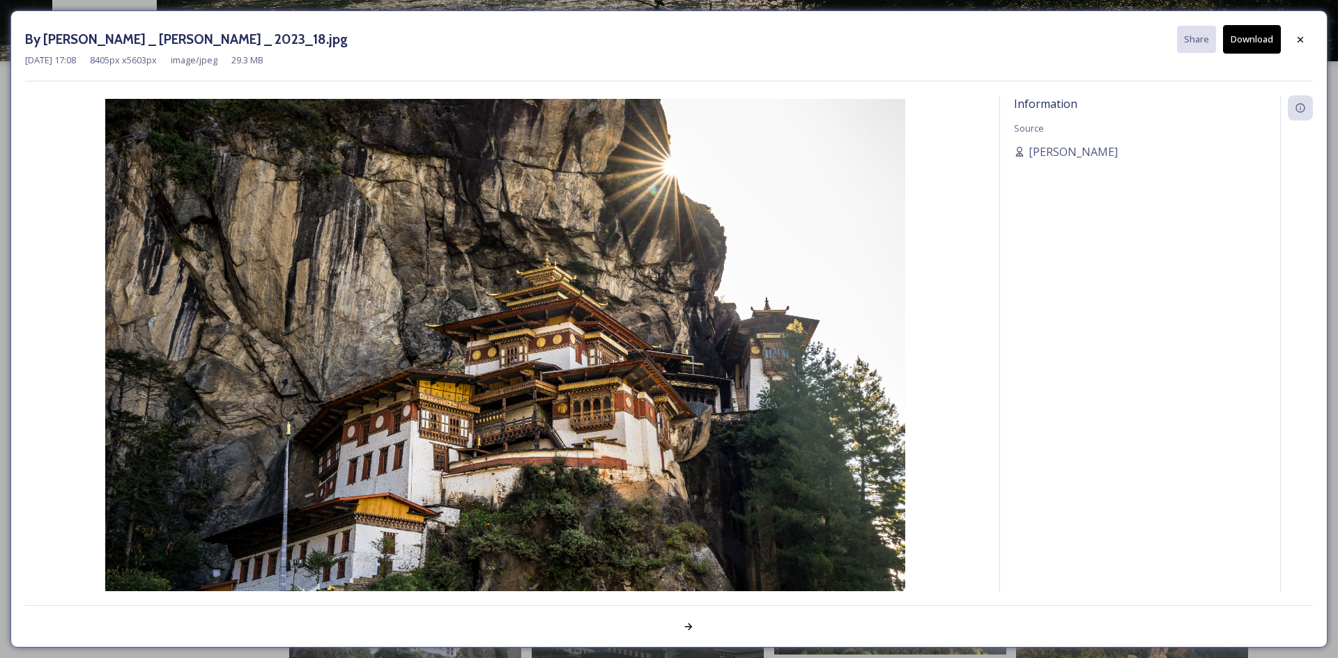
click at [1294, 38] on icon at bounding box center [1299, 39] width 11 height 11
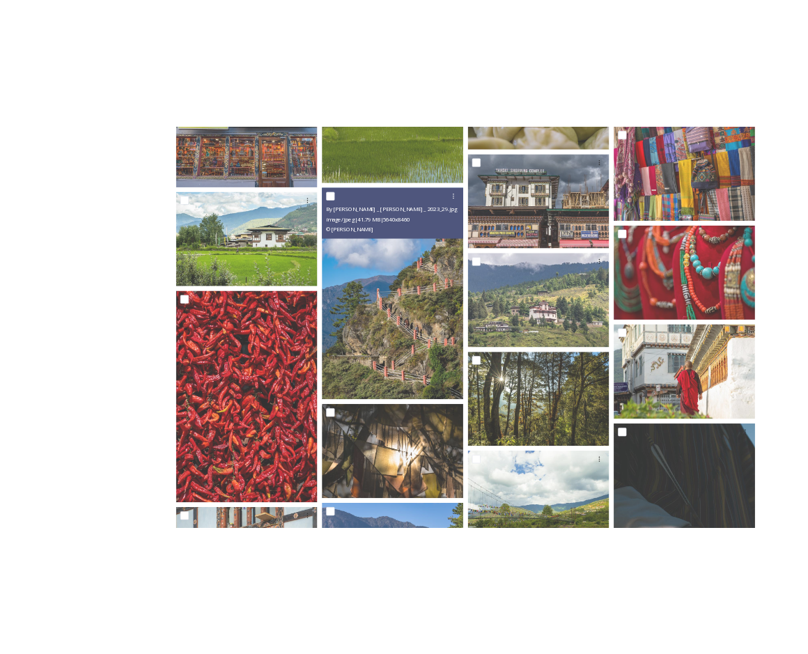
scroll to position [3859, 0]
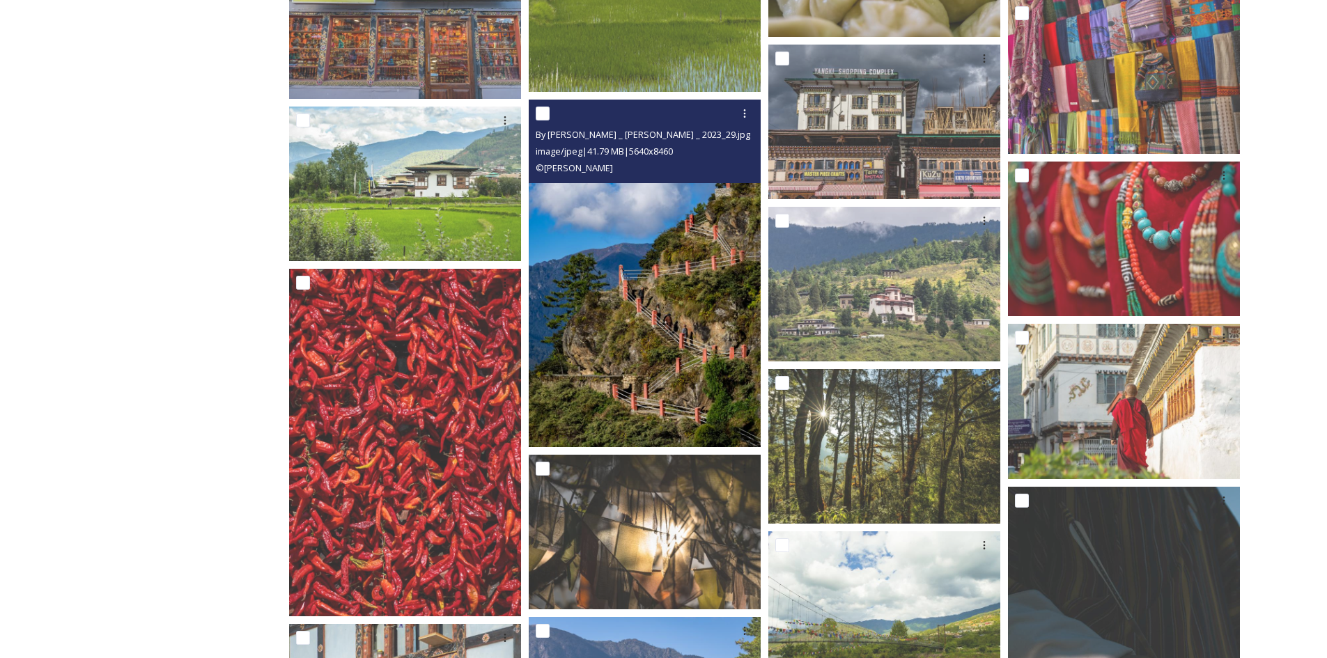
click at [628, 348] on img at bounding box center [645, 274] width 232 height 348
